Goal: Information Seeking & Learning: Find contact information

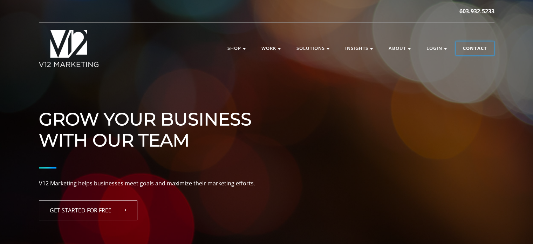
click at [480, 46] on link "Contact" at bounding box center [475, 48] width 38 height 14
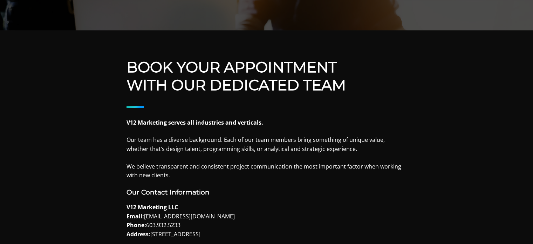
scroll to position [281, 0]
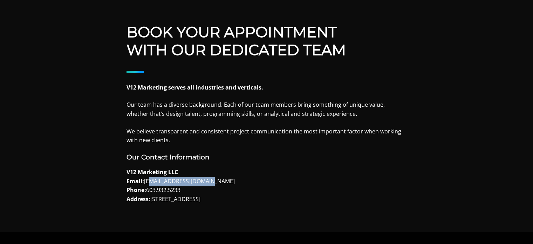
drag, startPoint x: 220, startPoint y: 181, endPoint x: 149, endPoint y: 181, distance: 71.2
click at [147, 183] on p "V12 Marketing LLC Email: [EMAIL_ADDRESS][DOMAIN_NAME] Phone: [PHONE_NUMBER] Add…" at bounding box center [267, 186] width 281 height 36
drag, startPoint x: 146, startPoint y: 181, endPoint x: 221, endPoint y: 181, distance: 75.4
click at [221, 181] on p "V12 Marketing LLC Email: [EMAIL_ADDRESS][DOMAIN_NAME] Phone: [PHONE_NUMBER] Add…" at bounding box center [267, 186] width 281 height 36
copy p "[EMAIL_ADDRESS][DOMAIN_NAME]"
